Goal: Check status: Check status

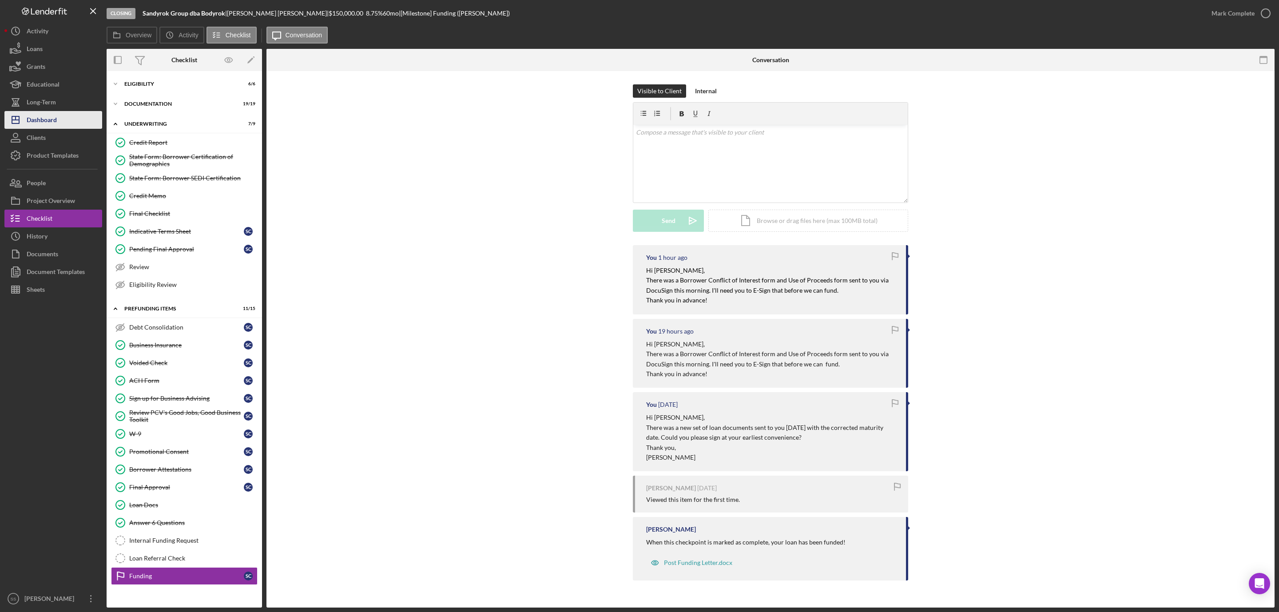
click at [60, 119] on button "Icon/Dashboard Dashboard" at bounding box center [53, 120] width 98 height 18
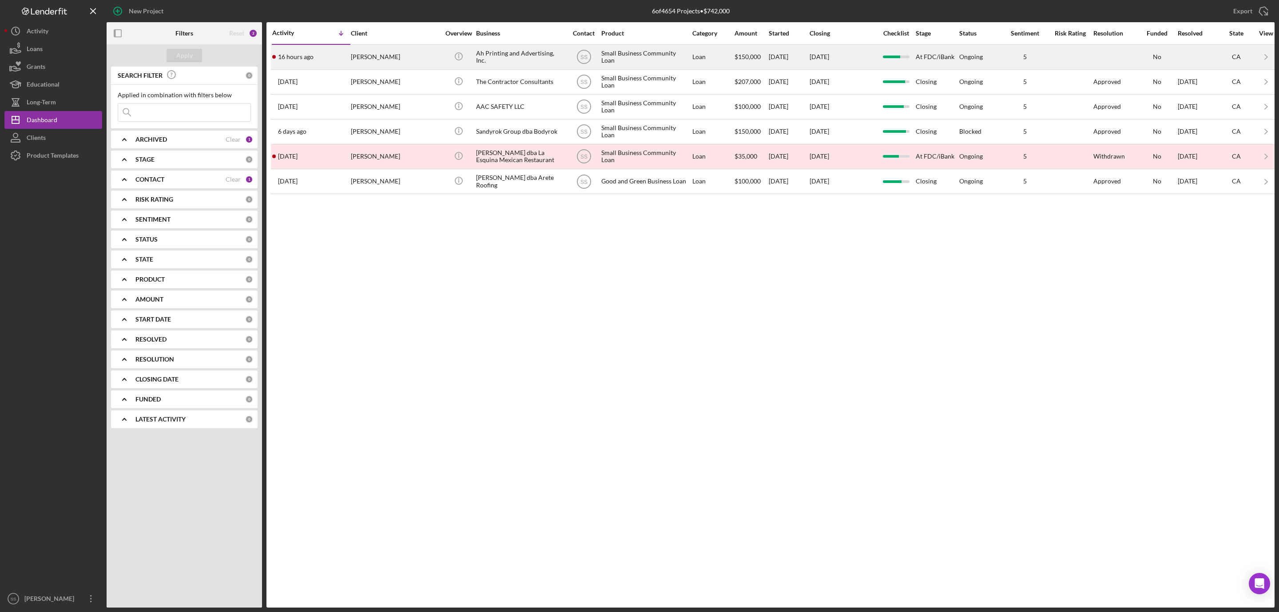
click at [399, 57] on div "[PERSON_NAME]" at bounding box center [395, 57] width 89 height 24
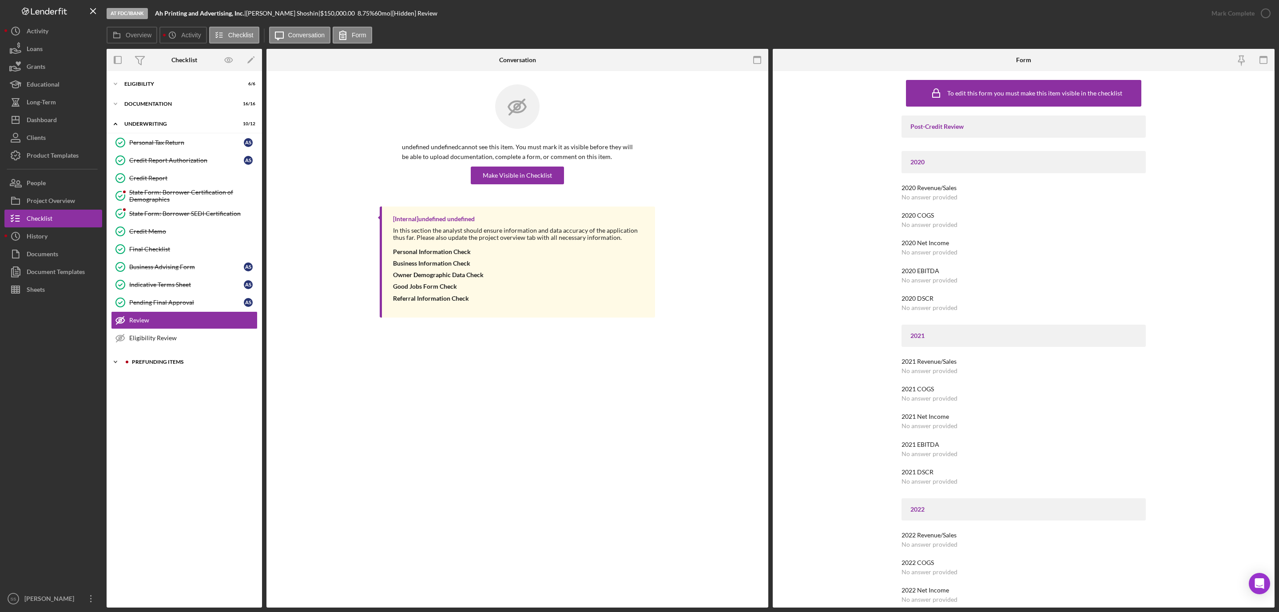
click at [160, 365] on div "Prefunding Items" at bounding box center [191, 361] width 119 height 5
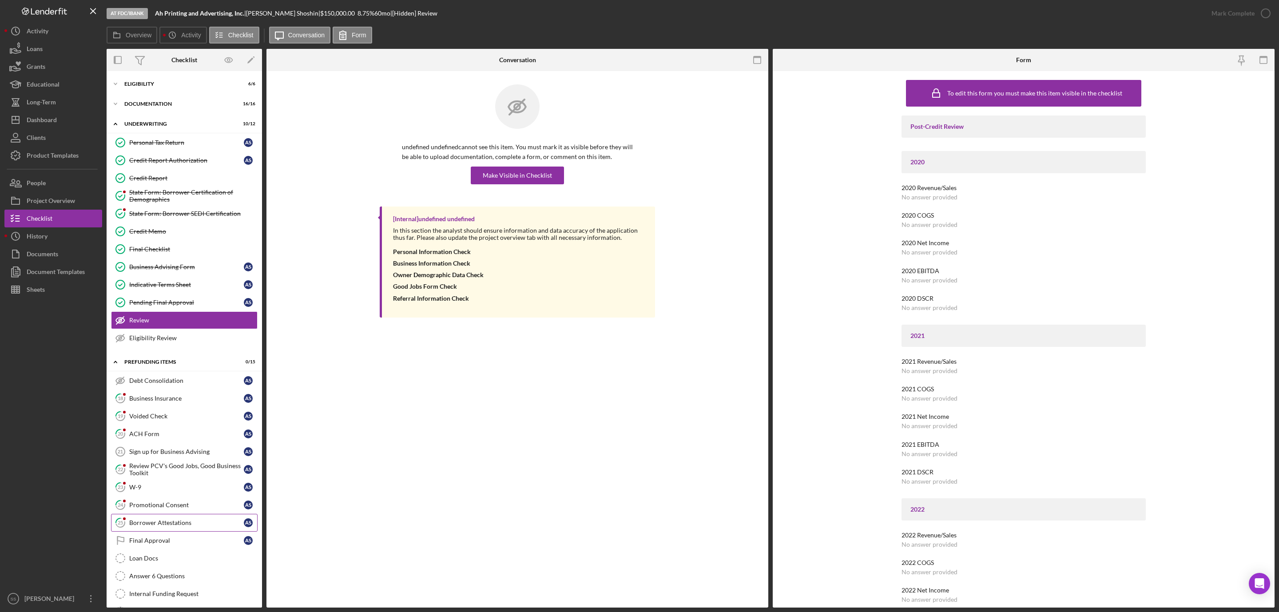
click at [171, 526] on div "Borrower Attestations" at bounding box center [186, 522] width 115 height 7
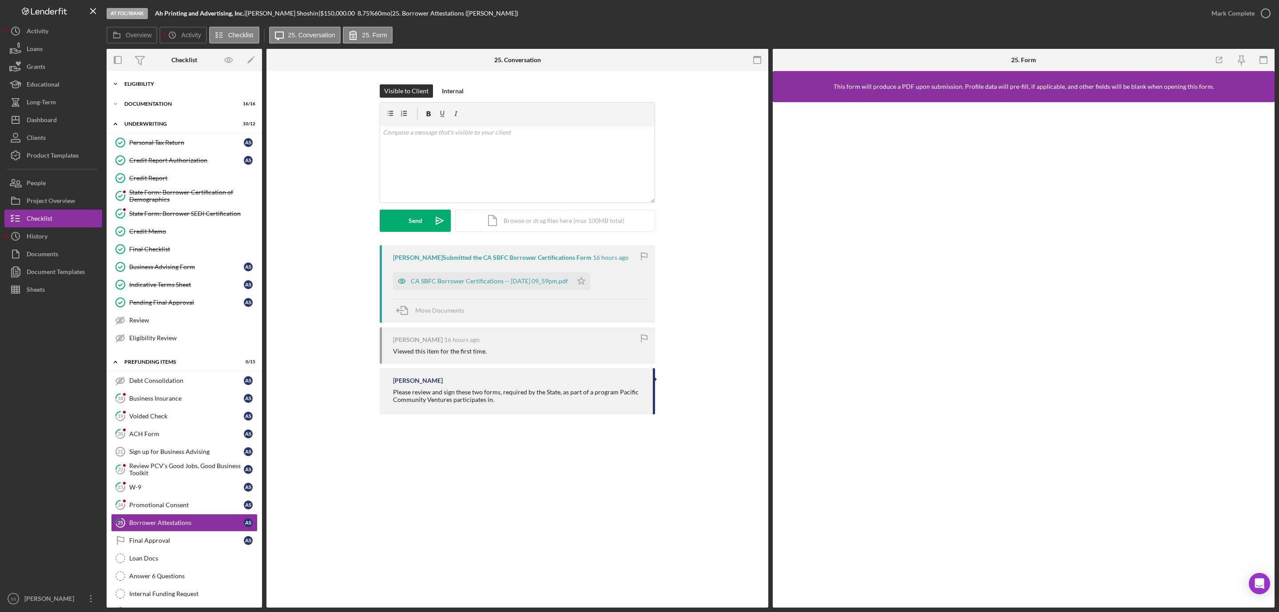
click at [177, 85] on div "Eligibility" at bounding box center [187, 83] width 127 height 5
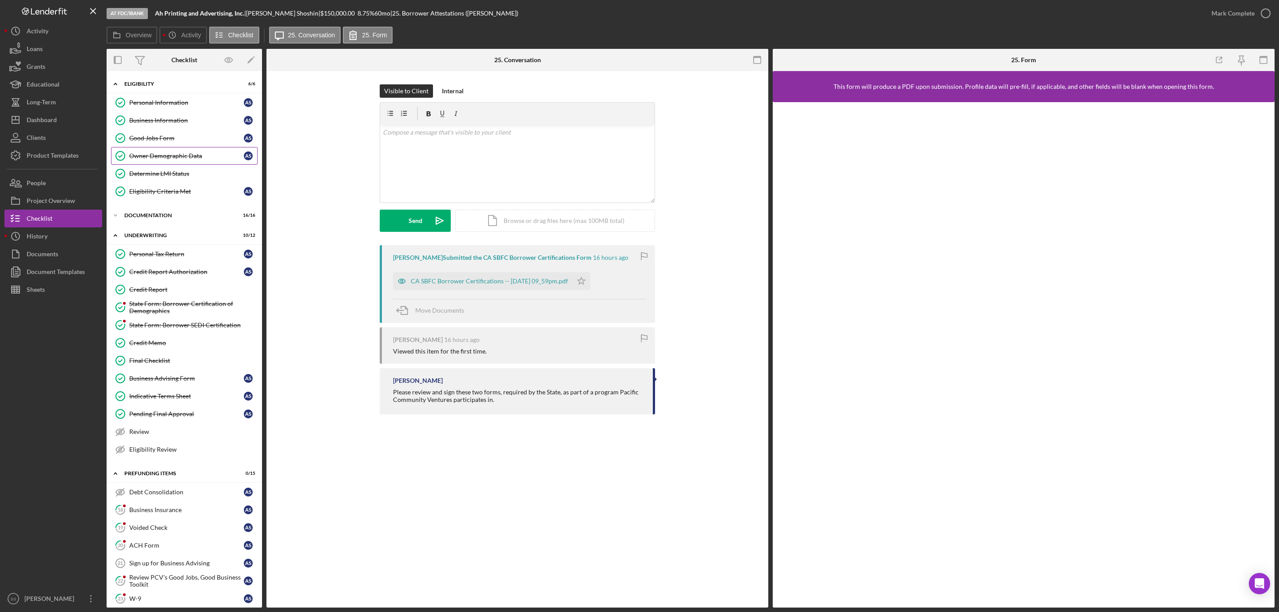
click at [184, 159] on div "Owner Demographic Data" at bounding box center [186, 155] width 115 height 7
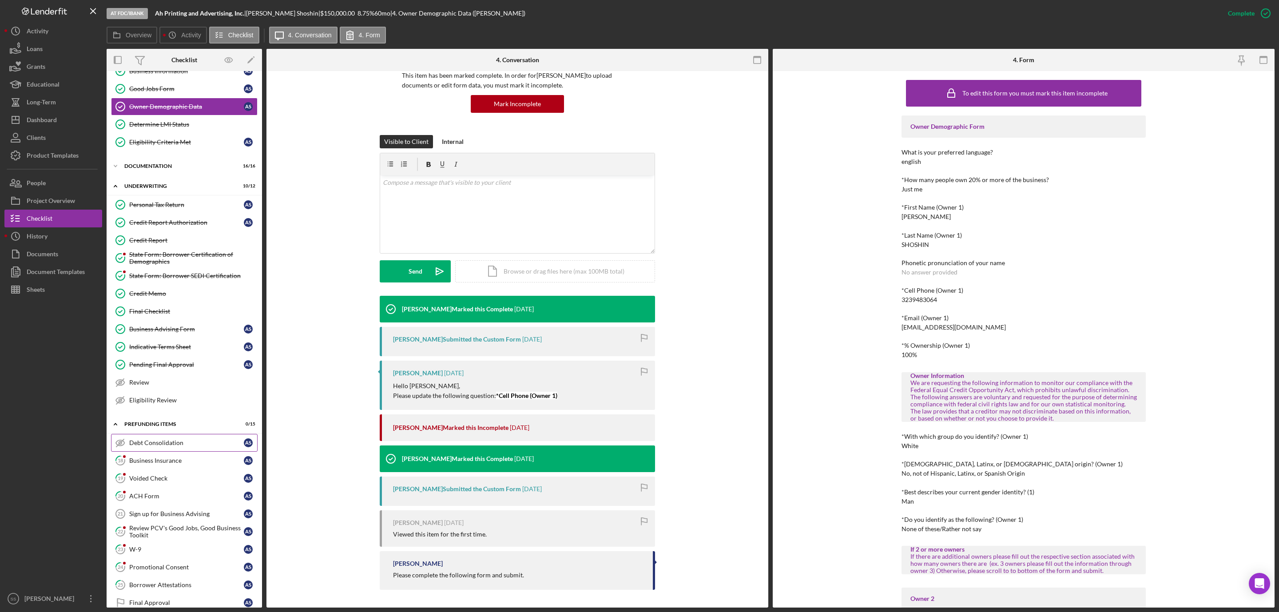
scroll to position [133, 0]
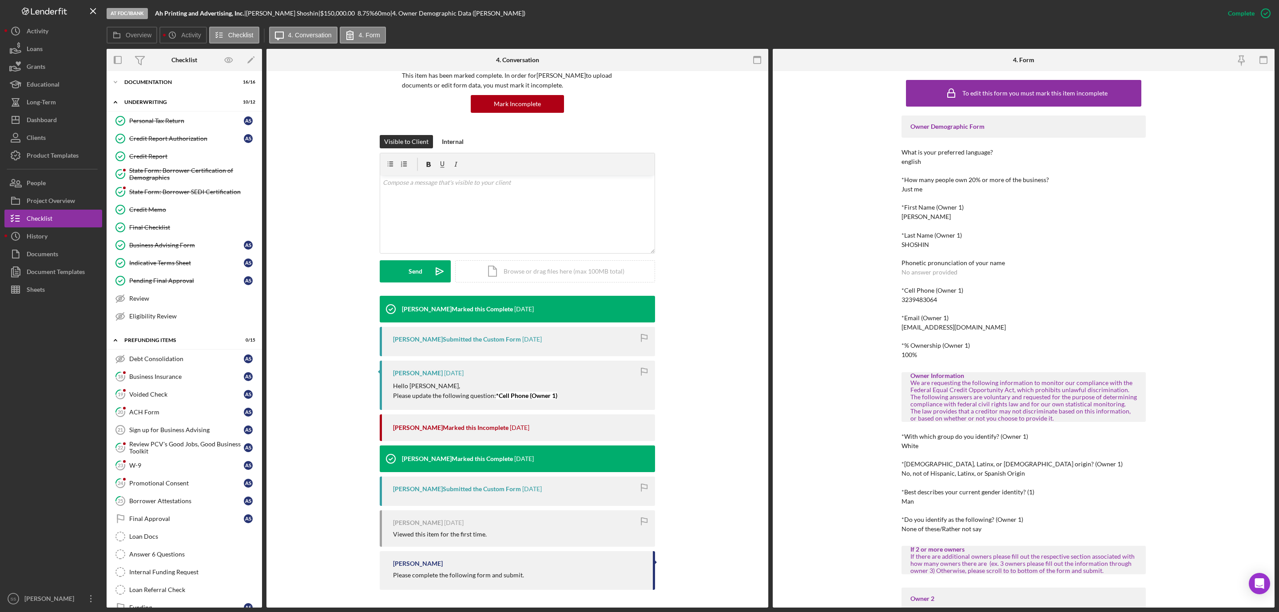
drag, startPoint x: 156, startPoint y: 509, endPoint x: 263, endPoint y: 436, distance: 129.4
click at [161, 508] on link "25 Borrower Attestations A S" at bounding box center [184, 501] width 147 height 18
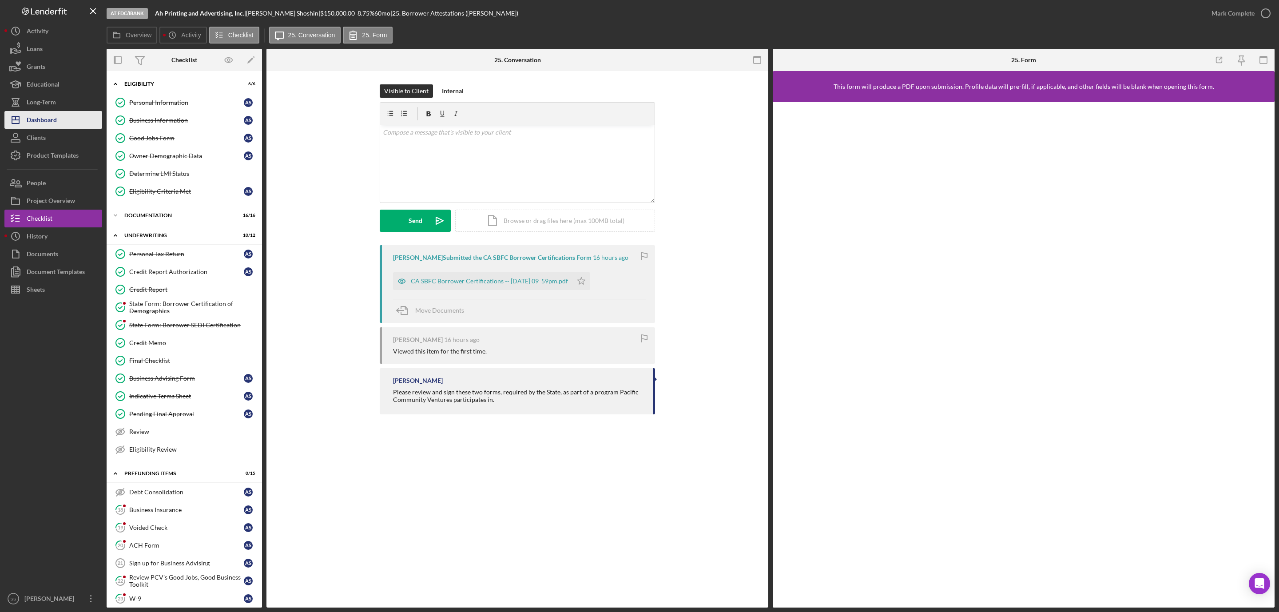
click at [71, 120] on button "Icon/Dashboard Dashboard" at bounding box center [53, 120] width 98 height 18
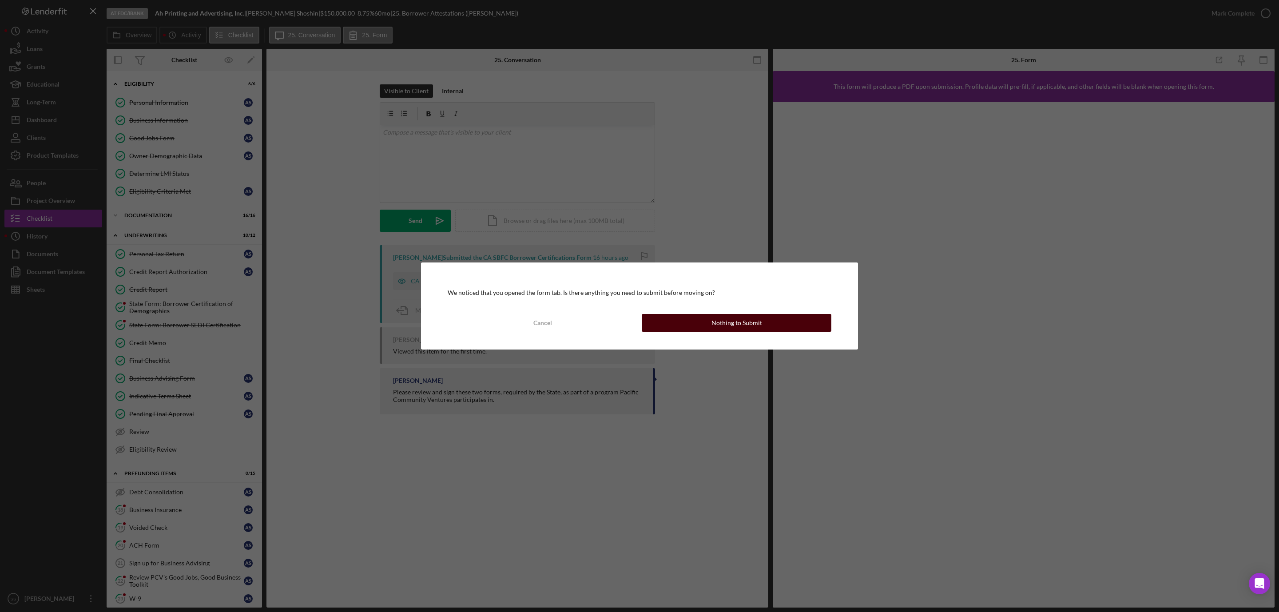
click at [710, 320] on button "Nothing to Submit" at bounding box center [737, 323] width 190 height 18
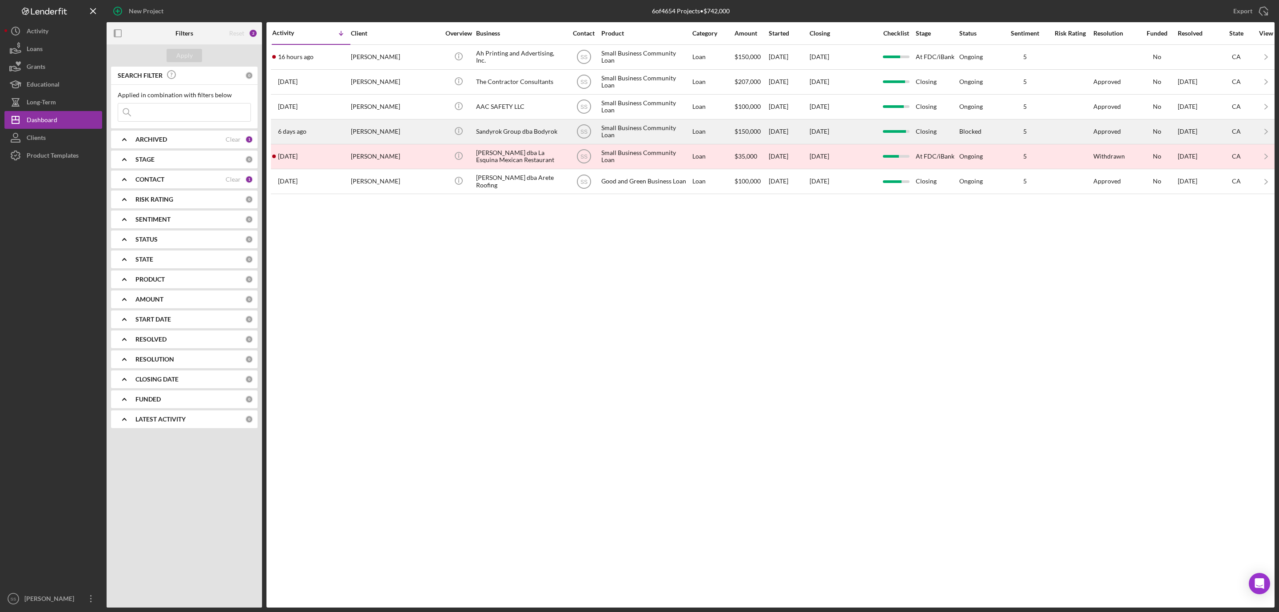
click at [509, 140] on div "Sandyrok Group dba Bodyrok" at bounding box center [520, 132] width 89 height 24
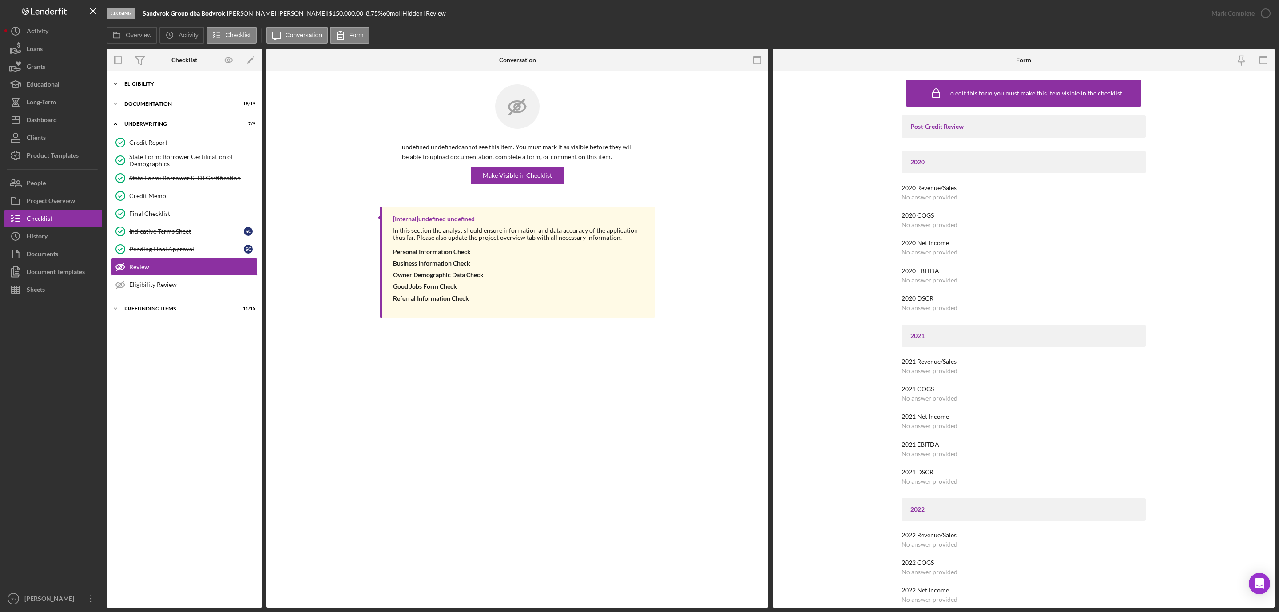
click at [173, 87] on div "Icon/Expander Eligibility 6 / 6" at bounding box center [184, 84] width 155 height 18
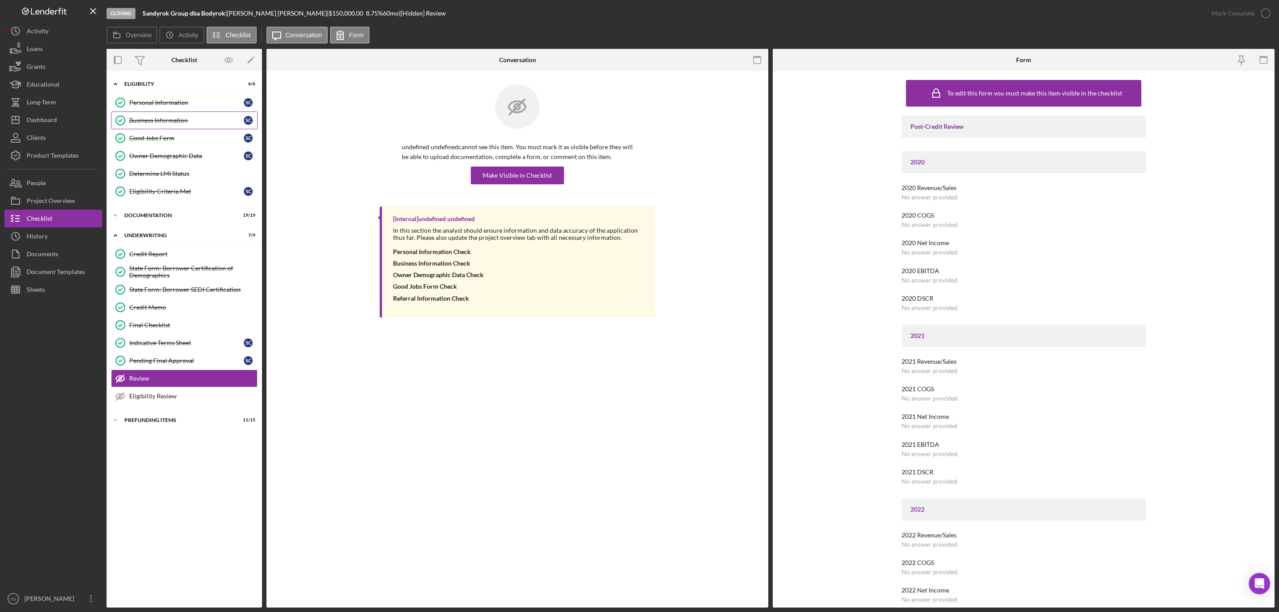
click at [182, 121] on div "Business Information" at bounding box center [186, 120] width 115 height 7
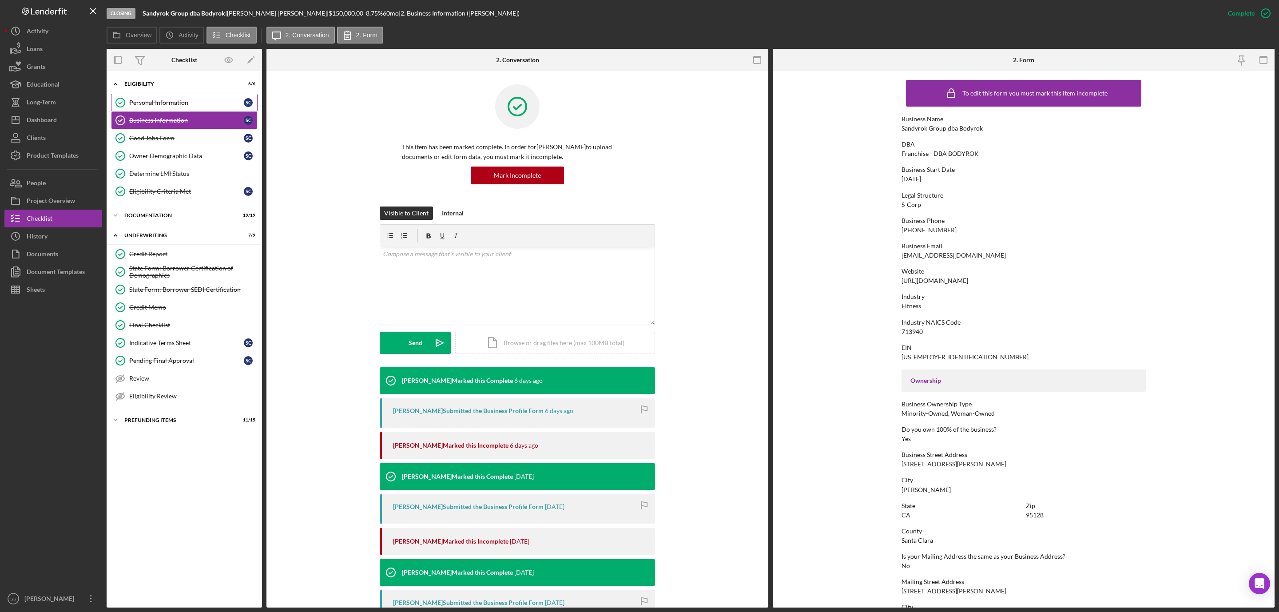
click at [141, 99] on div "Personal Information" at bounding box center [186, 102] width 115 height 7
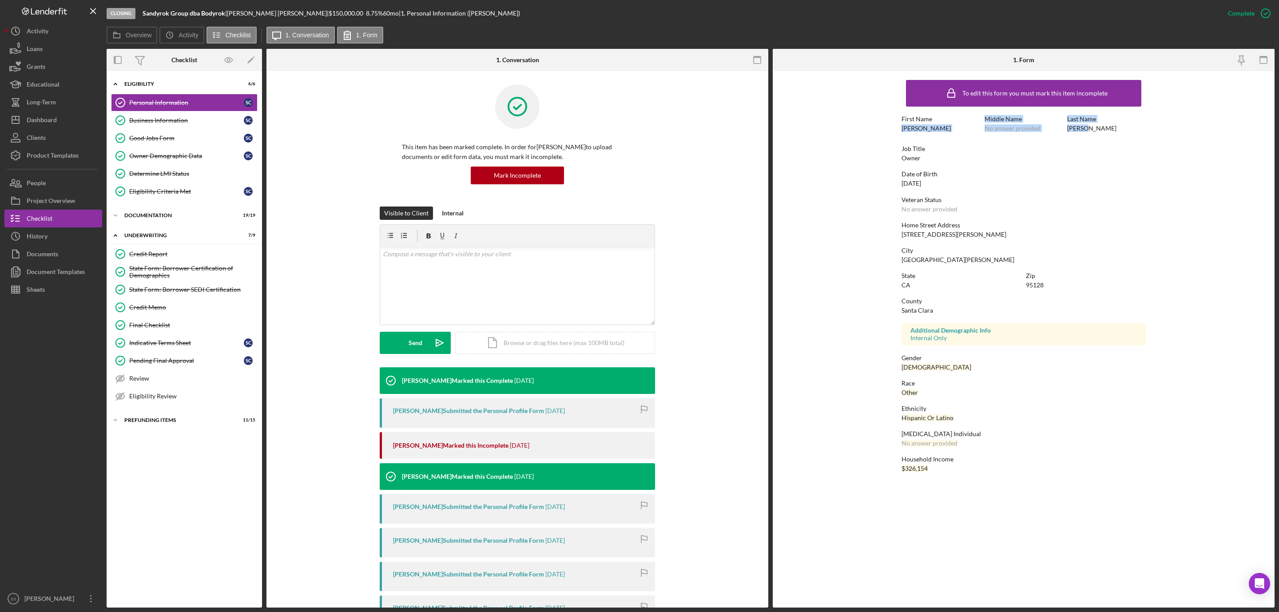
drag, startPoint x: 1074, startPoint y: 130, endPoint x: 890, endPoint y: 130, distance: 183.4
click at [890, 130] on form "To edit this form you must mark this item incomplete First Name [PERSON_NAME] M…" at bounding box center [1024, 278] width 502 height 414
click at [912, 130] on div "[PERSON_NAME]" at bounding box center [925, 128] width 49 height 7
click at [192, 11] on b "Sandyrok Group dba Bodyrok" at bounding box center [184, 13] width 83 height 8
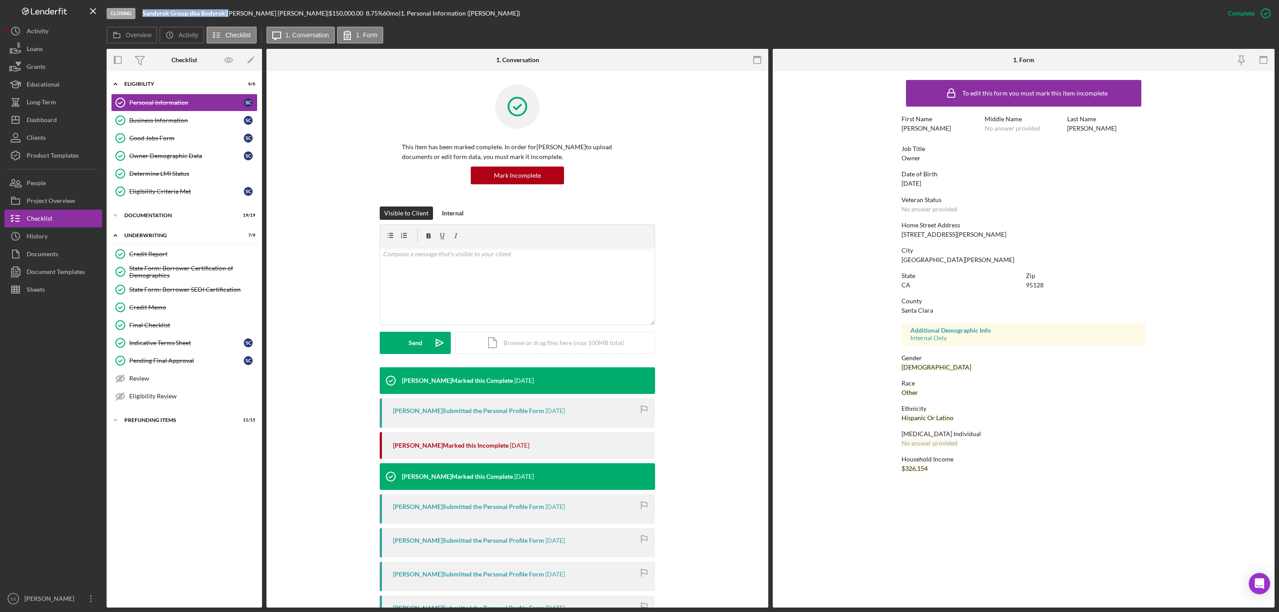
click at [192, 11] on b "Sandyrok Group dba Bodyrok" at bounding box center [184, 13] width 83 height 8
copy div "Sandyrok Group dba Bodyrok |"
click at [251, 11] on div "[PERSON_NAME] |" at bounding box center [278, 13] width 102 height 7
drag, startPoint x: 270, startPoint y: 14, endPoint x: 231, endPoint y: 15, distance: 39.5
click at [231, 15] on div "[PERSON_NAME] |" at bounding box center [278, 13] width 102 height 7
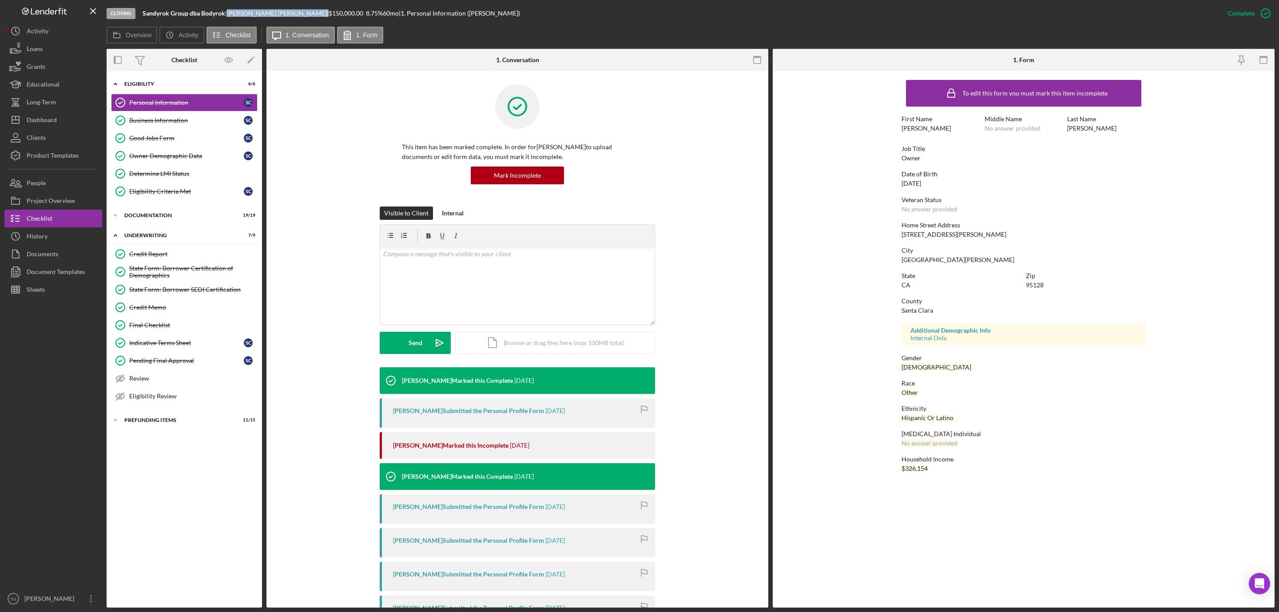
copy div "[PERSON_NAME]"
click at [164, 119] on div "Business Information" at bounding box center [186, 120] width 115 height 7
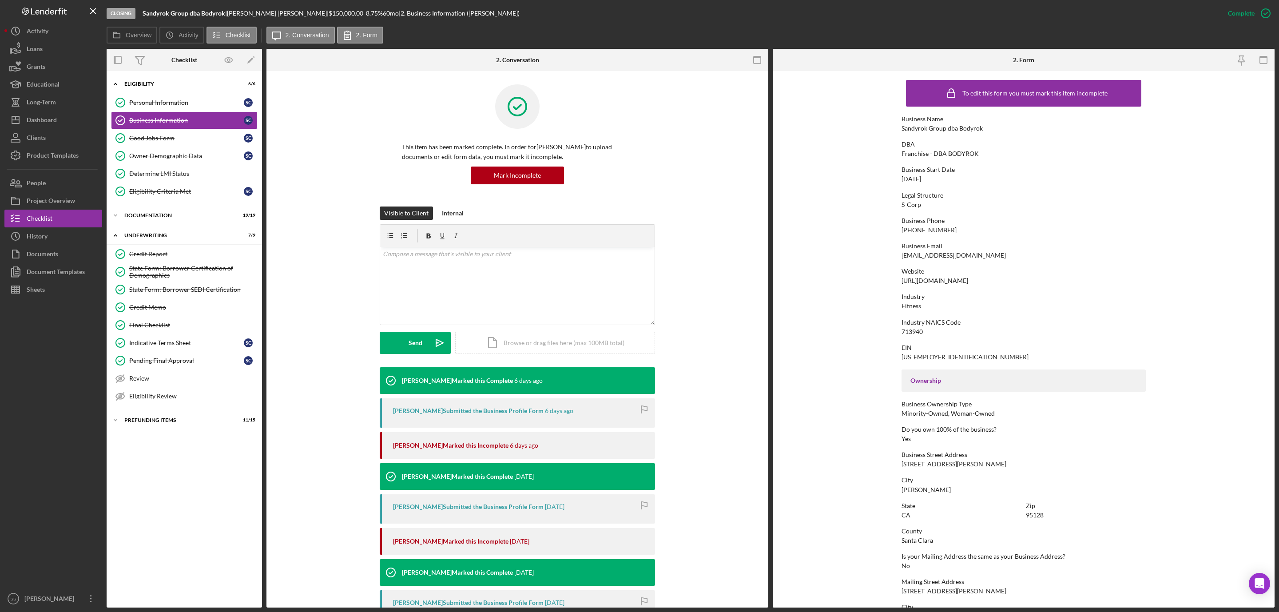
click at [942, 258] on div "[EMAIL_ADDRESS][DOMAIN_NAME]" at bounding box center [953, 255] width 104 height 7
copy div "[EMAIL_ADDRESS][DOMAIN_NAME]"
click at [155, 104] on div "Personal Information" at bounding box center [186, 102] width 115 height 7
